Goal: Obtain resource: Download file/media

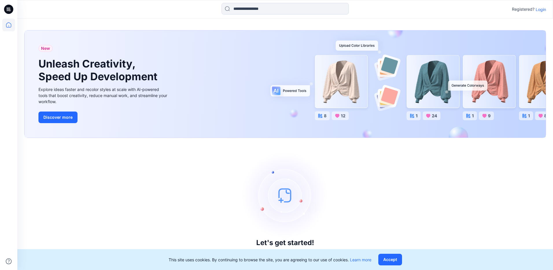
click at [540, 10] on p "Login" at bounding box center [541, 9] width 10 height 6
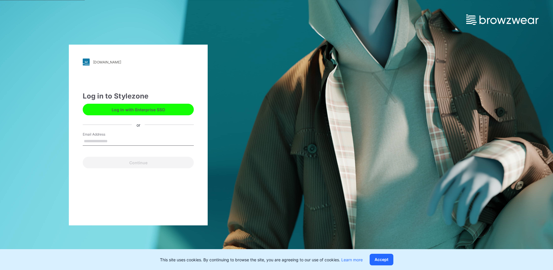
click at [154, 104] on button "Log in with Enterprise SSO" at bounding box center [138, 110] width 111 height 12
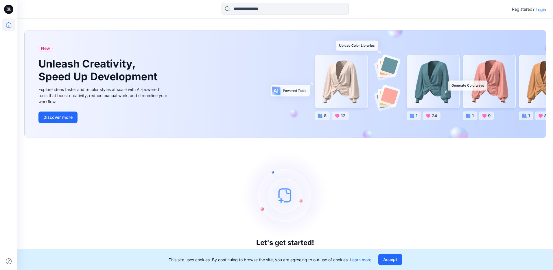
click at [543, 9] on p "Login" at bounding box center [541, 9] width 10 height 6
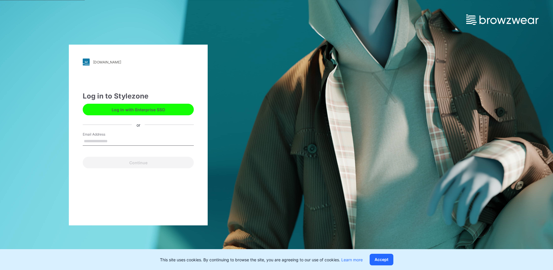
click at [127, 142] on input "Email Address" at bounding box center [138, 141] width 111 height 9
type input "**********"
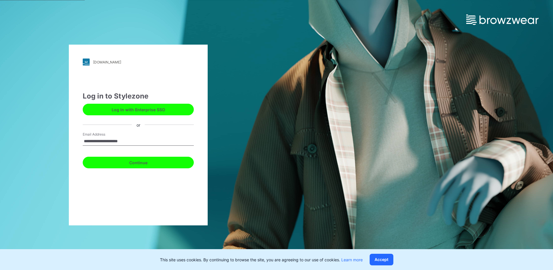
click at [131, 162] on button "Continue" at bounding box center [138, 163] width 111 height 12
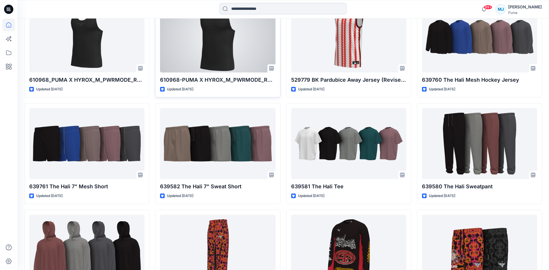
scroll to position [300, 0]
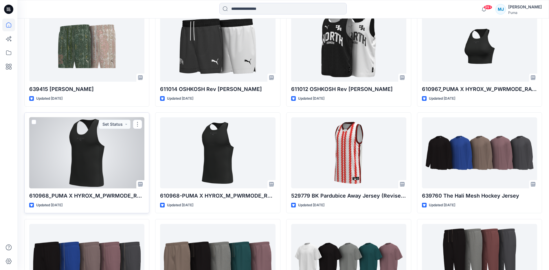
click at [82, 150] on div at bounding box center [86, 152] width 115 height 71
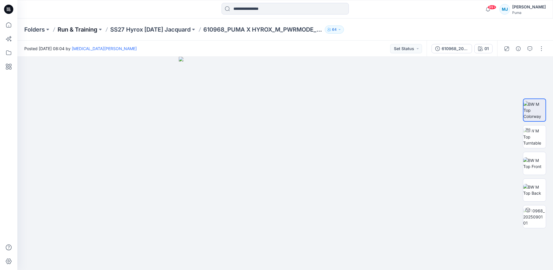
click at [69, 30] on p "Run & Training" at bounding box center [78, 29] width 40 height 8
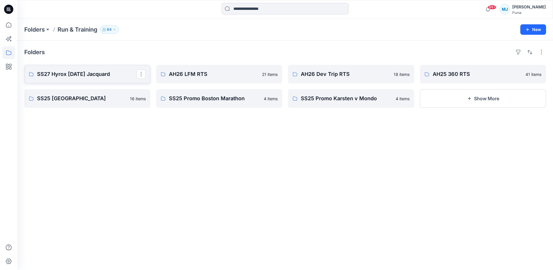
click at [78, 76] on p "SS27 Hyrox [DATE] Jacquard" at bounding box center [87, 74] width 100 height 8
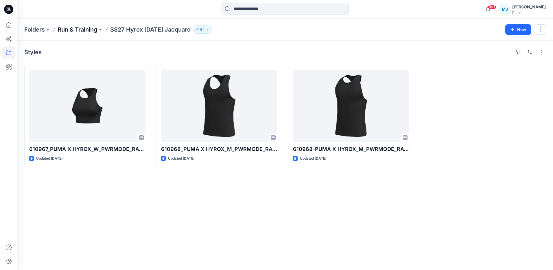
click at [76, 27] on p "Run & Training" at bounding box center [78, 29] width 40 height 8
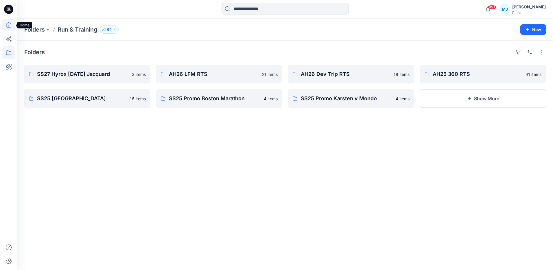
click at [7, 25] on icon at bounding box center [8, 25] width 13 height 13
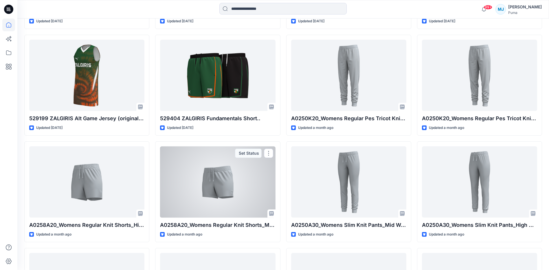
scroll to position [1113, 0]
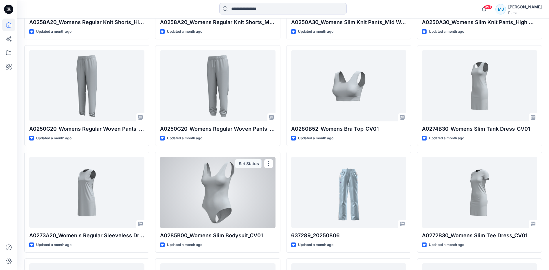
click at [190, 199] on div at bounding box center [217, 192] width 115 height 71
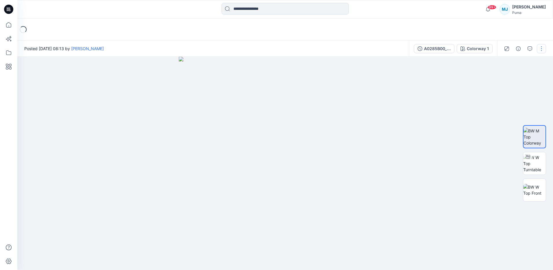
click at [542, 49] on button "button" at bounding box center [541, 48] width 9 height 9
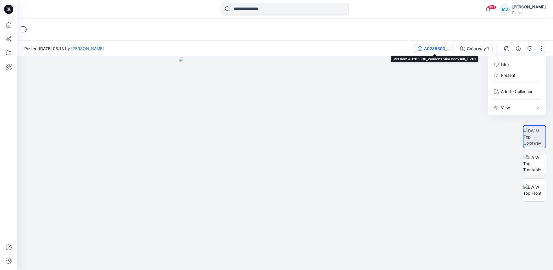
click at [426, 48] on div "A0285B00_Womens Slim Bodysuit_CV01" at bounding box center [437, 48] width 27 height 6
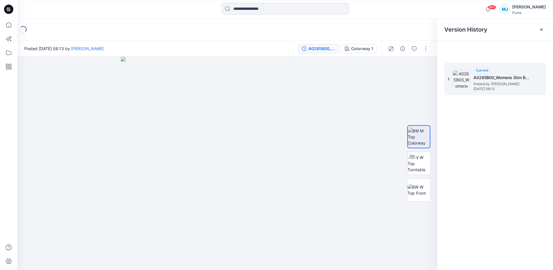
click at [496, 85] on span "Posted by: Harry Nguyen" at bounding box center [503, 84] width 58 height 6
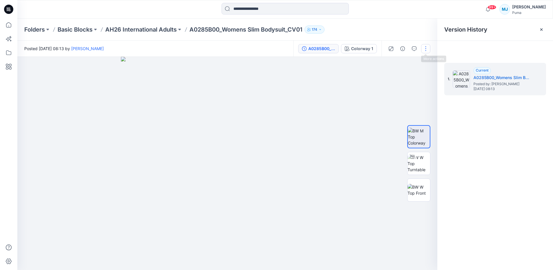
click at [424, 50] on button "button" at bounding box center [425, 48] width 9 height 9
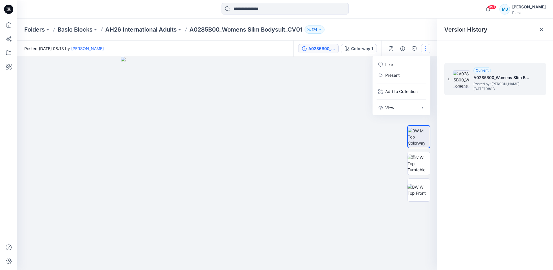
click at [483, 79] on h5 "A0285B00_Womens Slim Bodysuit_CV01" at bounding box center [503, 77] width 58 height 7
click at [481, 76] on h5 "A0285B00_Womens Slim Bodysuit_CV01" at bounding box center [503, 77] width 58 height 7
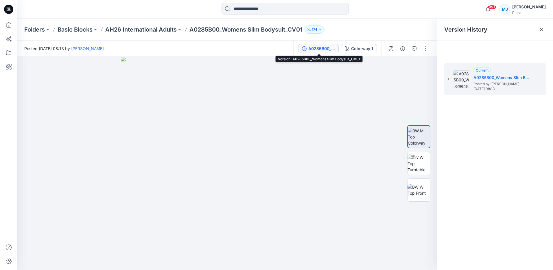
click at [315, 49] on div "A0285B00_Womens Slim Bodysuit_CV01" at bounding box center [322, 48] width 27 height 6
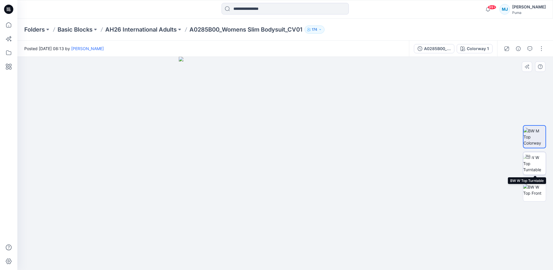
click at [532, 160] on div at bounding box center [528, 156] width 9 height 9
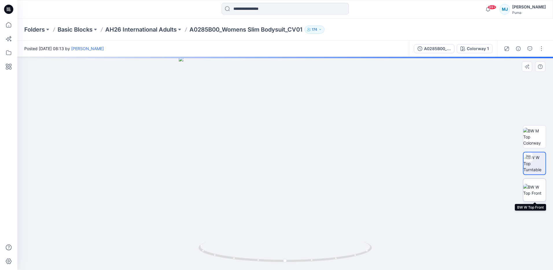
click at [537, 187] on img at bounding box center [535, 190] width 23 height 12
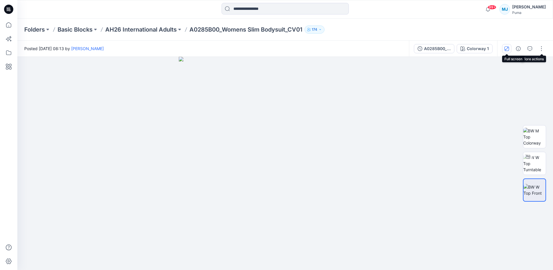
click at [508, 47] on icon "button" at bounding box center [507, 48] width 3 height 3
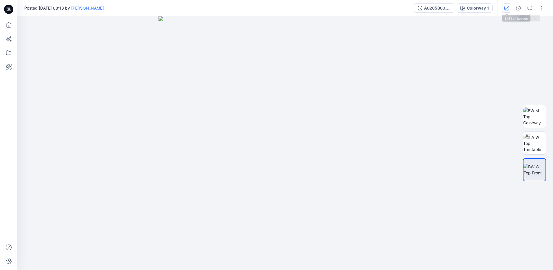
click at [503, 10] on button "button" at bounding box center [506, 7] width 9 height 9
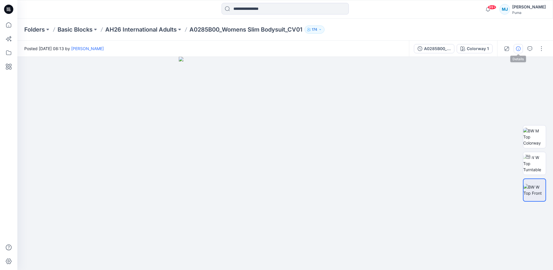
click at [518, 49] on icon "button" at bounding box center [518, 48] width 5 height 5
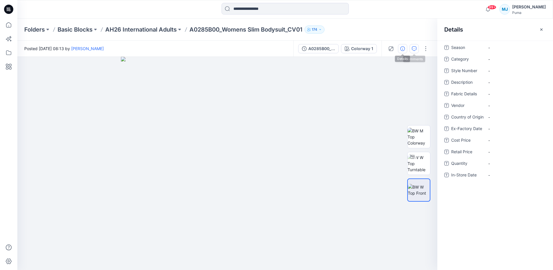
click at [416, 48] on icon "button" at bounding box center [414, 48] width 5 height 5
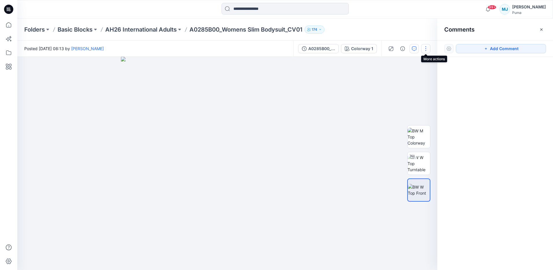
click at [425, 47] on button "button" at bounding box center [425, 48] width 9 height 9
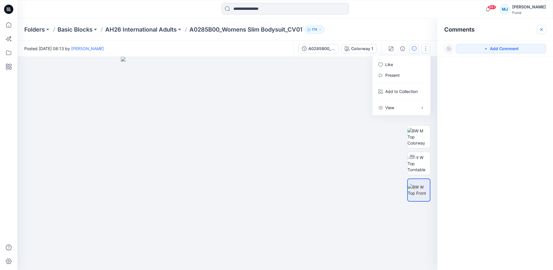
click at [544, 25] on button "button" at bounding box center [541, 29] width 9 height 9
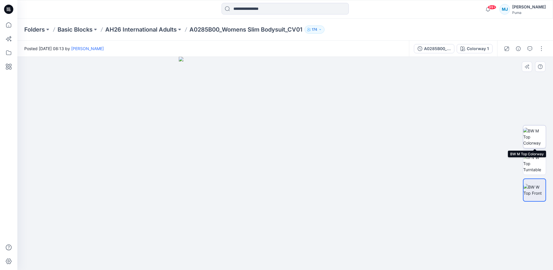
click at [533, 145] on img at bounding box center [535, 137] width 23 height 18
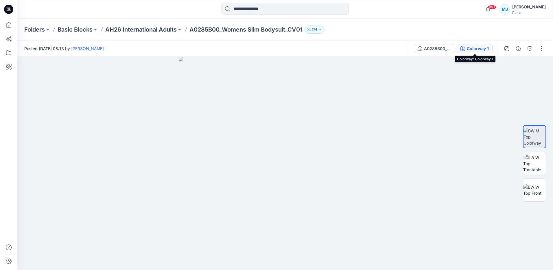
click at [478, 47] on div "Colorway 1" at bounding box center [478, 48] width 22 height 6
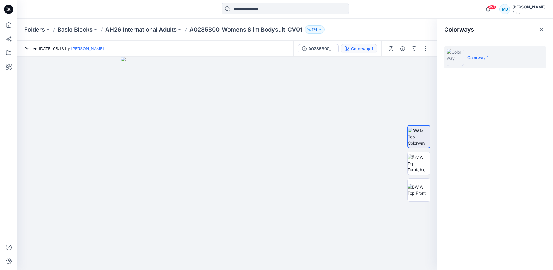
click at [488, 59] on p "Colorway 1" at bounding box center [478, 57] width 21 height 6
drag, startPoint x: 488, startPoint y: 59, endPoint x: 446, endPoint y: 51, distance: 42.7
click at [446, 51] on li "Colorway 1" at bounding box center [496, 57] width 102 height 22
click at [320, 28] on button "174" at bounding box center [315, 29] width 20 height 8
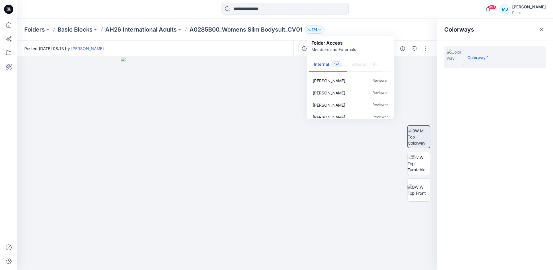
click at [320, 28] on button "174" at bounding box center [315, 29] width 20 height 8
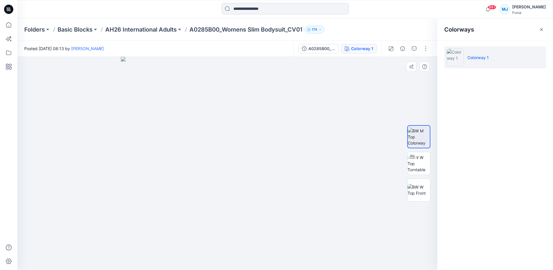
click at [417, 201] on div at bounding box center [419, 163] width 23 height 145
click at [418, 190] on img at bounding box center [419, 190] width 23 height 12
drag, startPoint x: 418, startPoint y: 190, endPoint x: 504, endPoint y: 116, distance: 113.7
click at [511, 136] on div "Colorways Colorway 1" at bounding box center [496, 144] width 116 height 251
click at [542, 28] on icon "button" at bounding box center [541, 29] width 5 height 5
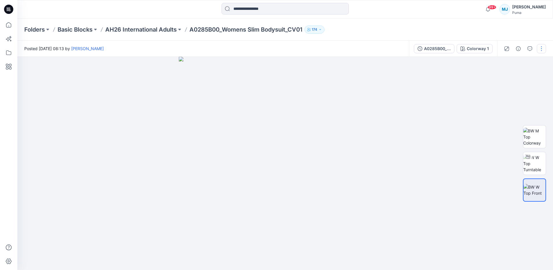
click at [545, 49] on button "button" at bounding box center [541, 48] width 9 height 9
click at [518, 111] on button "View" at bounding box center [517, 107] width 53 height 11
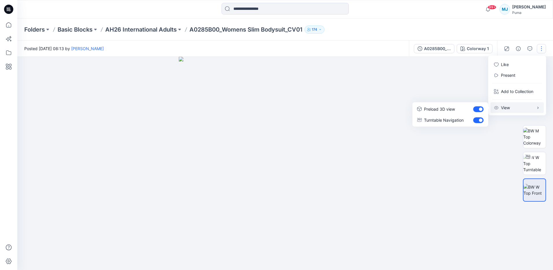
click at [518, 111] on button "View" at bounding box center [517, 107] width 53 height 11
click at [534, 137] on img at bounding box center [535, 137] width 23 height 18
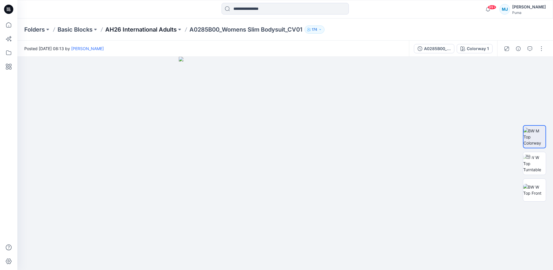
click at [160, 32] on p "AH26 International Adults" at bounding box center [140, 29] width 71 height 8
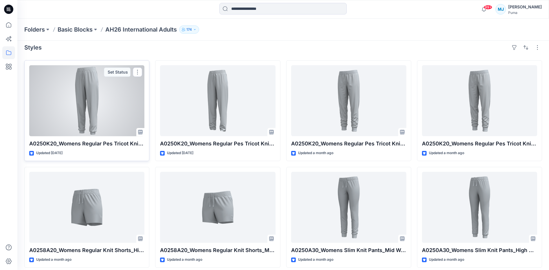
scroll to position [116, 0]
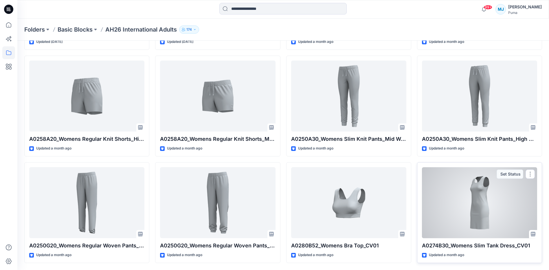
click at [449, 211] on div at bounding box center [479, 202] width 115 height 71
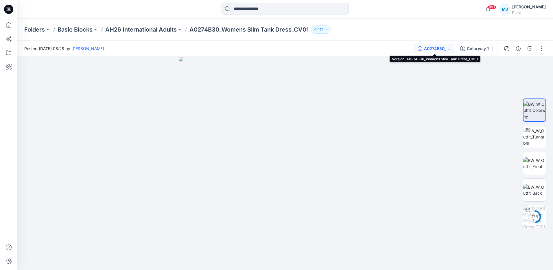
click at [430, 44] on button "A0274B30_Womens Slim Tank Dress_CV01" at bounding box center [434, 48] width 41 height 9
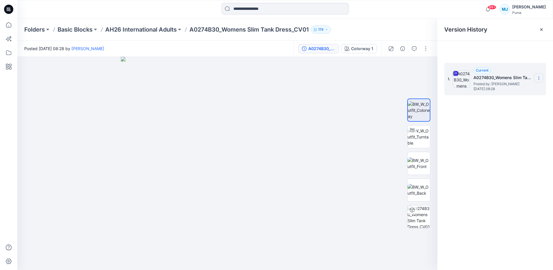
click at [537, 82] on section at bounding box center [538, 77] width 9 height 9
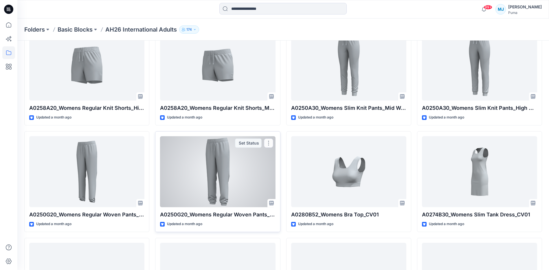
scroll to position [281, 0]
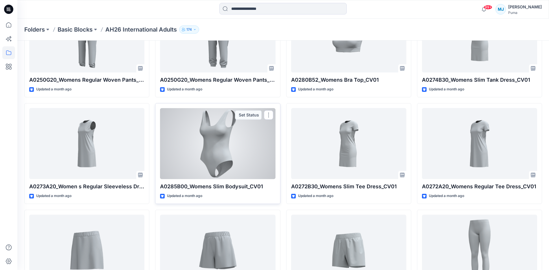
click at [205, 148] on div at bounding box center [217, 143] width 115 height 71
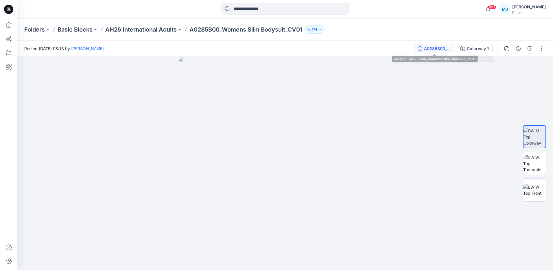
click at [443, 49] on div "A0285B00_Womens Slim Bodysuit_CV01" at bounding box center [437, 48] width 27 height 6
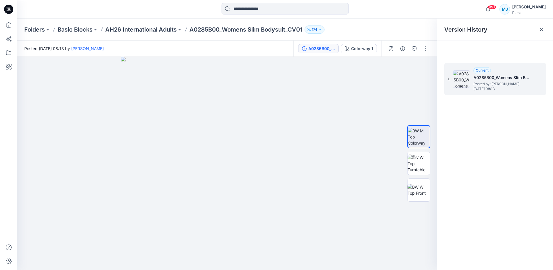
click at [525, 78] on h5 "A0285B00_Womens Slim Bodysuit_CV01" at bounding box center [503, 77] width 58 height 7
click at [488, 80] on h5 "A0285B00_Womens Slim Bodysuit_CV01" at bounding box center [503, 77] width 58 height 7
drag, startPoint x: 485, startPoint y: 78, endPoint x: 315, endPoint y: 46, distance: 173.1
click at [315, 46] on div "A0285B00_Womens Slim Bodysuit_CV01" at bounding box center [322, 48] width 27 height 6
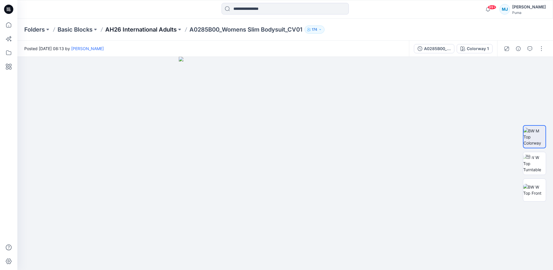
click at [148, 31] on p "AH26 International Adults" at bounding box center [140, 29] width 71 height 8
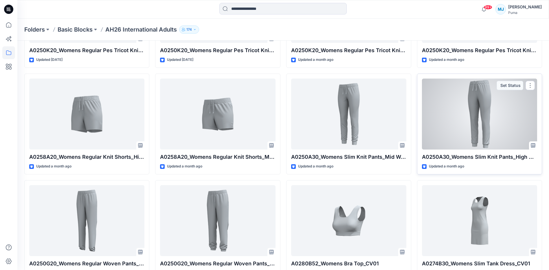
scroll to position [203, 0]
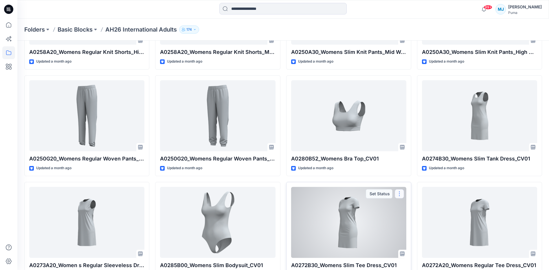
click at [401, 193] on button "button" at bounding box center [399, 193] width 9 height 9
click at [333, 234] on div at bounding box center [348, 222] width 115 height 71
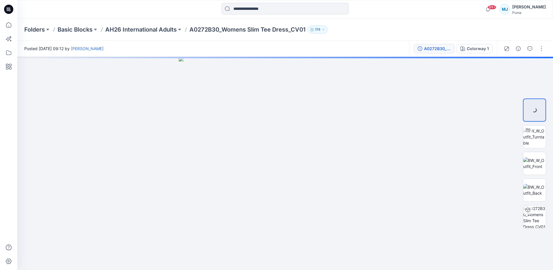
click at [429, 46] on div "A0272B30_Womens Slim Tee Dress_CV01" at bounding box center [437, 48] width 27 height 6
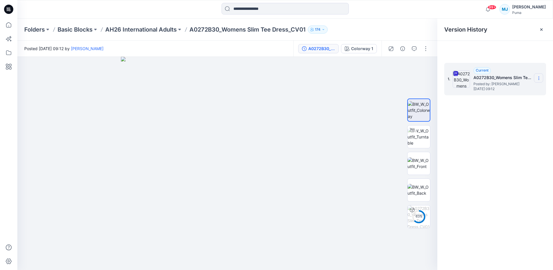
click at [538, 77] on icon at bounding box center [539, 78] width 5 height 5
click at [515, 89] on span "Download Source BW File" at bounding box center [510, 89] width 48 height 7
